Goal: Task Accomplishment & Management: Manage account settings

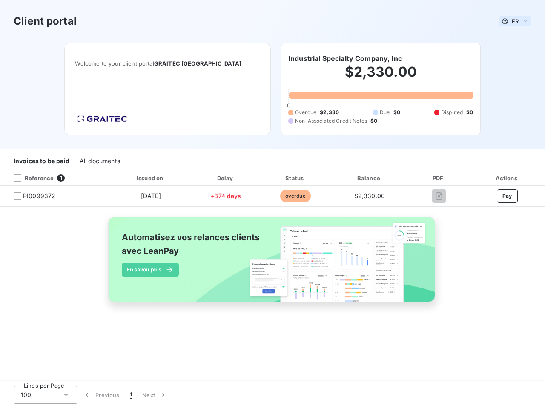
click at [515, 21] on span "FR" at bounding box center [515, 21] width 7 height 7
click at [345, 58] on h6 "Industrial Specialty Company, Inc" at bounding box center [345, 58] width 114 height 10
click at [41, 161] on div "Invoices to be paid" at bounding box center [42, 161] width 56 height 18
click at [99, 161] on div "All documents" at bounding box center [100, 161] width 40 height 18
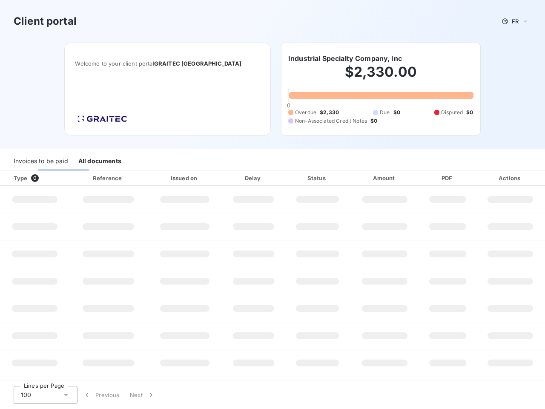
click at [55, 178] on div at bounding box center [51, 178] width 9 height 9
click at [17, 178] on div "Type 0" at bounding box center [38, 178] width 59 height 9
click at [150, 178] on div "Issued on" at bounding box center [185, 178] width 72 height 9
click at [226, 178] on div "Delay" at bounding box center [253, 178] width 59 height 9
click at [295, 178] on div "Status" at bounding box center [318, 178] width 62 height 9
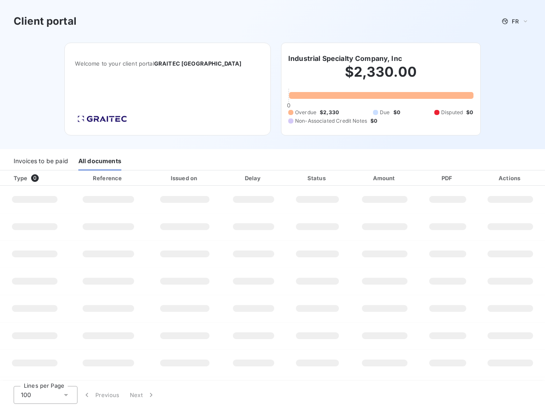
click at [370, 178] on div "Amount" at bounding box center [385, 178] width 66 height 9
